Goal: Navigation & Orientation: Find specific page/section

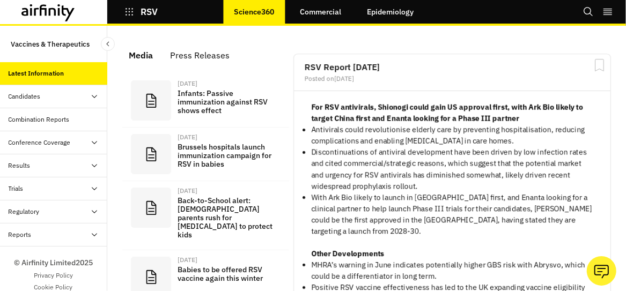
scroll to position [846, 314]
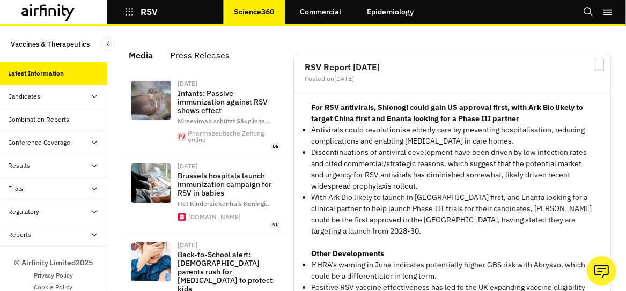
click at [64, 188] on div "Trials" at bounding box center [58, 189] width 99 height 10
click at [38, 94] on div "Candidates" at bounding box center [25, 97] width 32 height 10
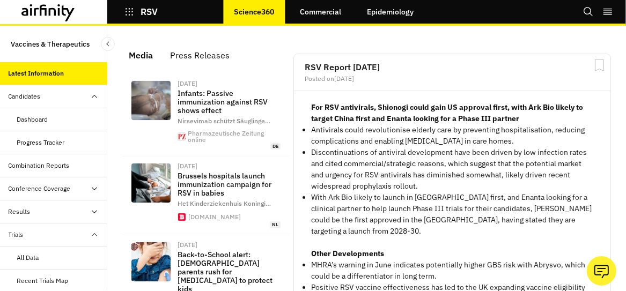
click at [42, 121] on div "Dashboard" at bounding box center [32, 120] width 31 height 10
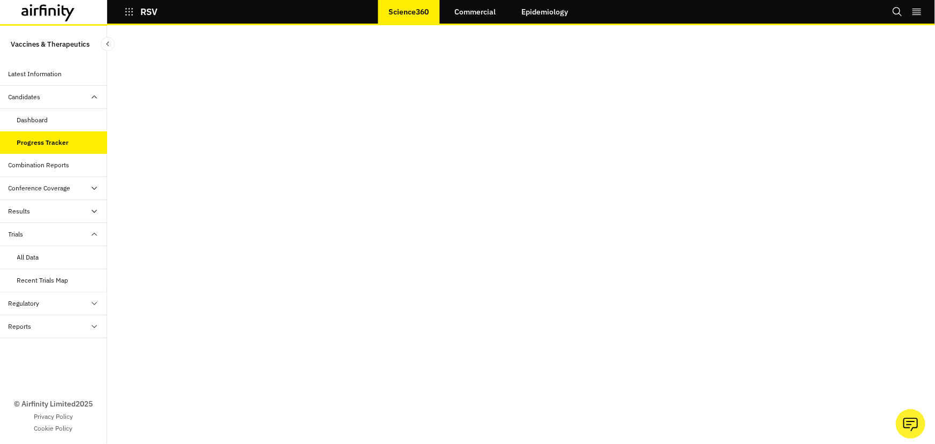
scroll to position [61, 0]
click at [41, 121] on div "Dashboard" at bounding box center [32, 120] width 31 height 10
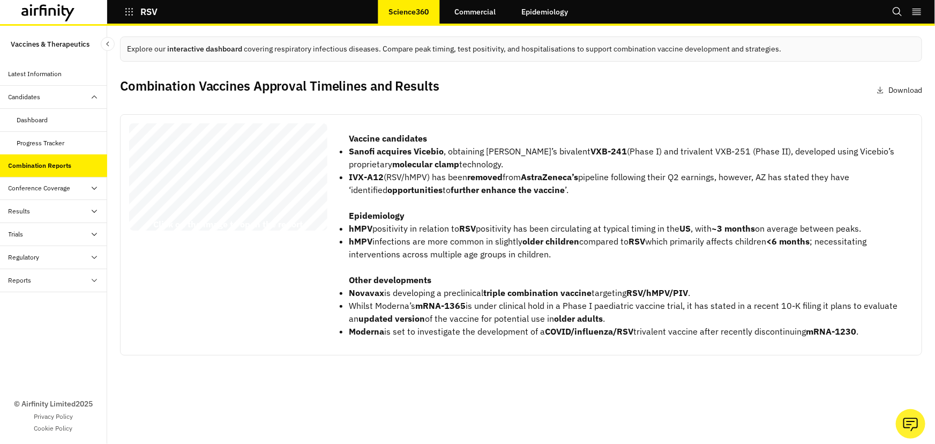
click at [138, 11] on button "RSV" at bounding box center [140, 12] width 33 height 18
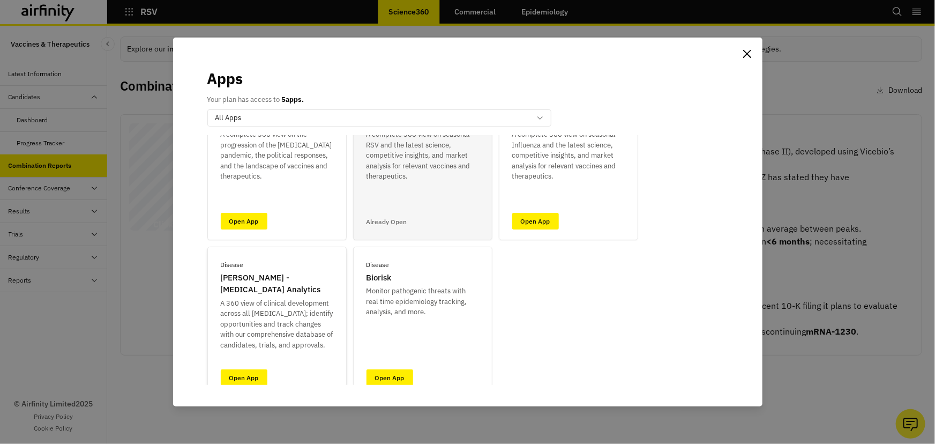
scroll to position [83, 0]
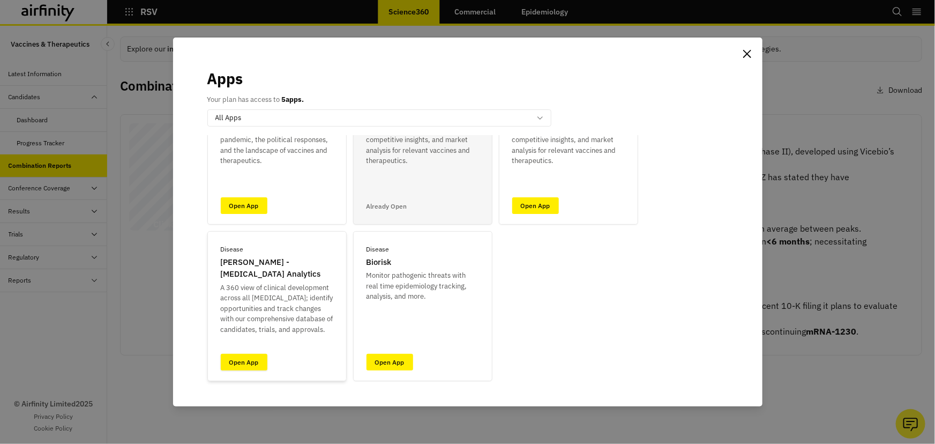
click at [262, 354] on link "Open App" at bounding box center [244, 362] width 47 height 17
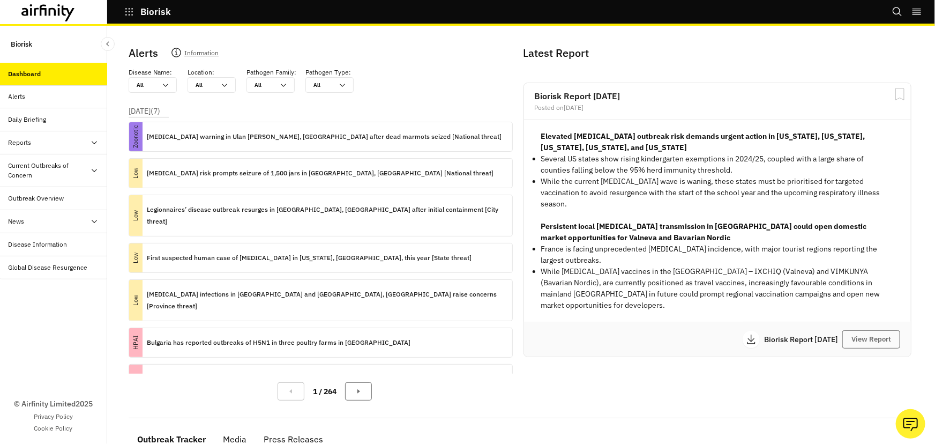
click at [75, 199] on div "Outbreak Overview" at bounding box center [58, 198] width 99 height 10
